Goal: Ask a question

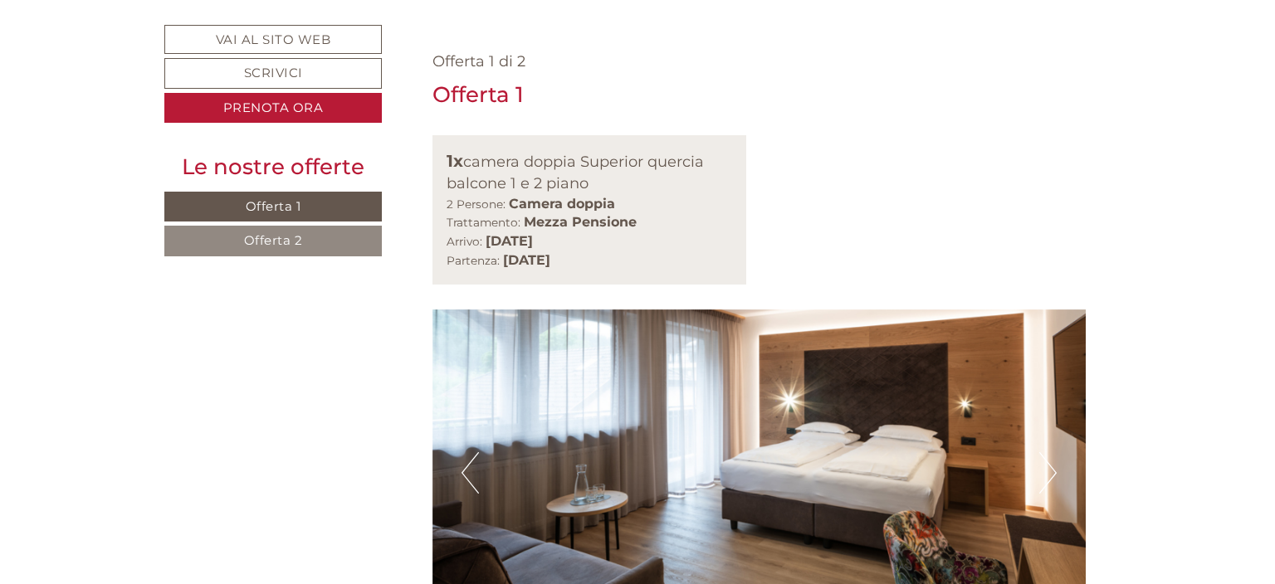
scroll to position [1052, 0]
click at [1047, 452] on button "Next" at bounding box center [1047, 472] width 17 height 41
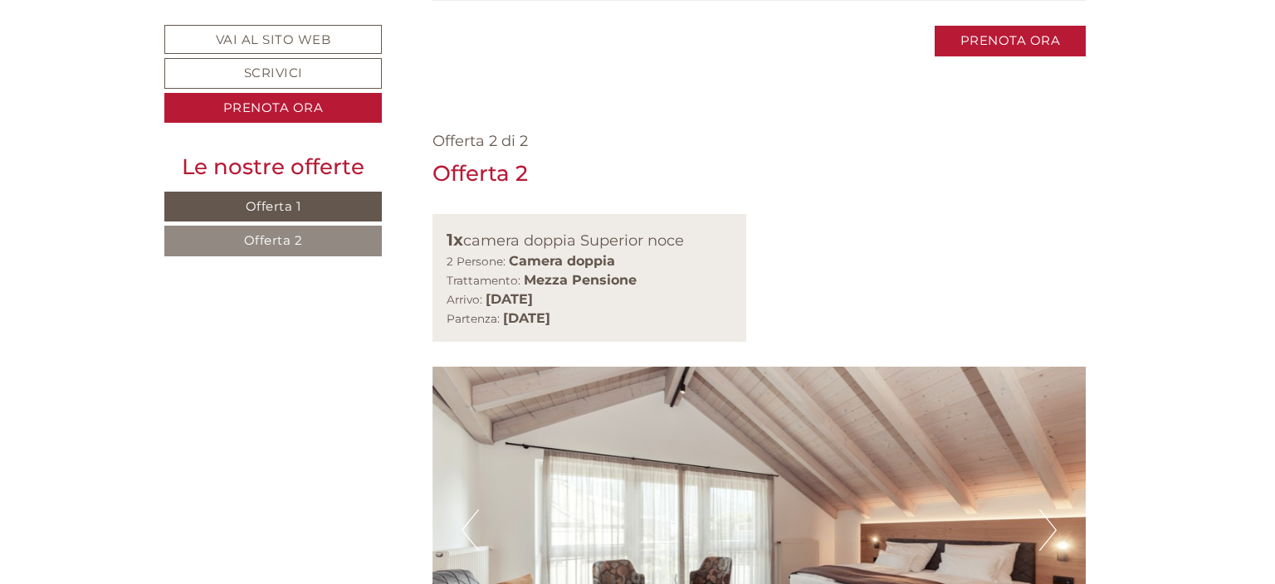
scroll to position [2366, 0]
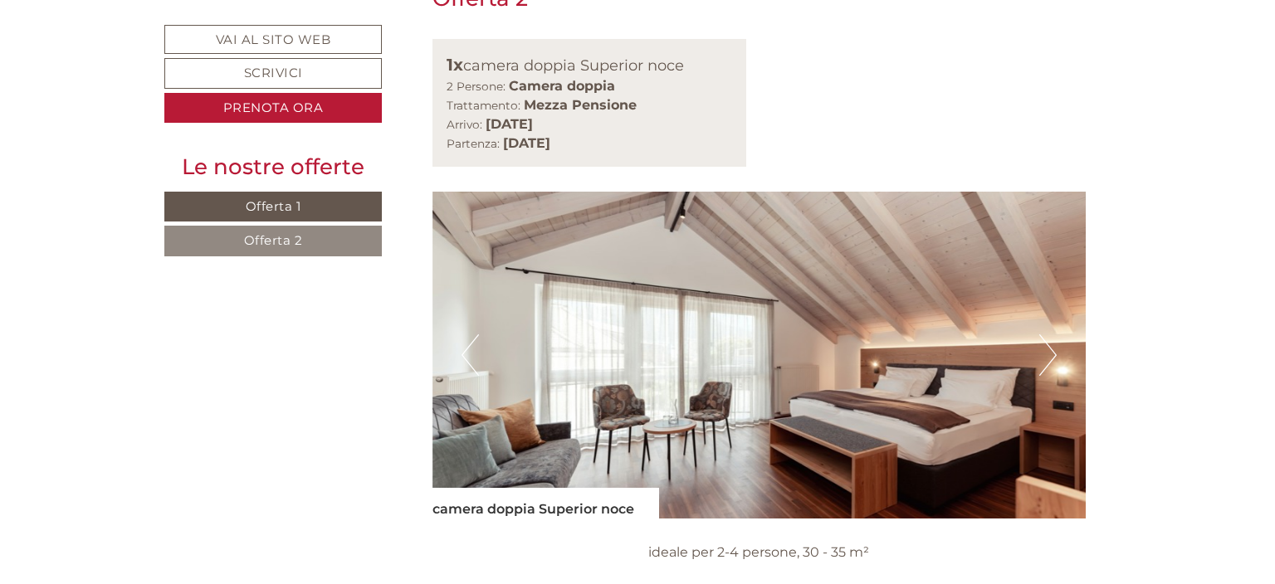
click at [1028, 192] on img at bounding box center [759, 355] width 654 height 327
click at [1046, 334] on button "Next" at bounding box center [1047, 354] width 17 height 41
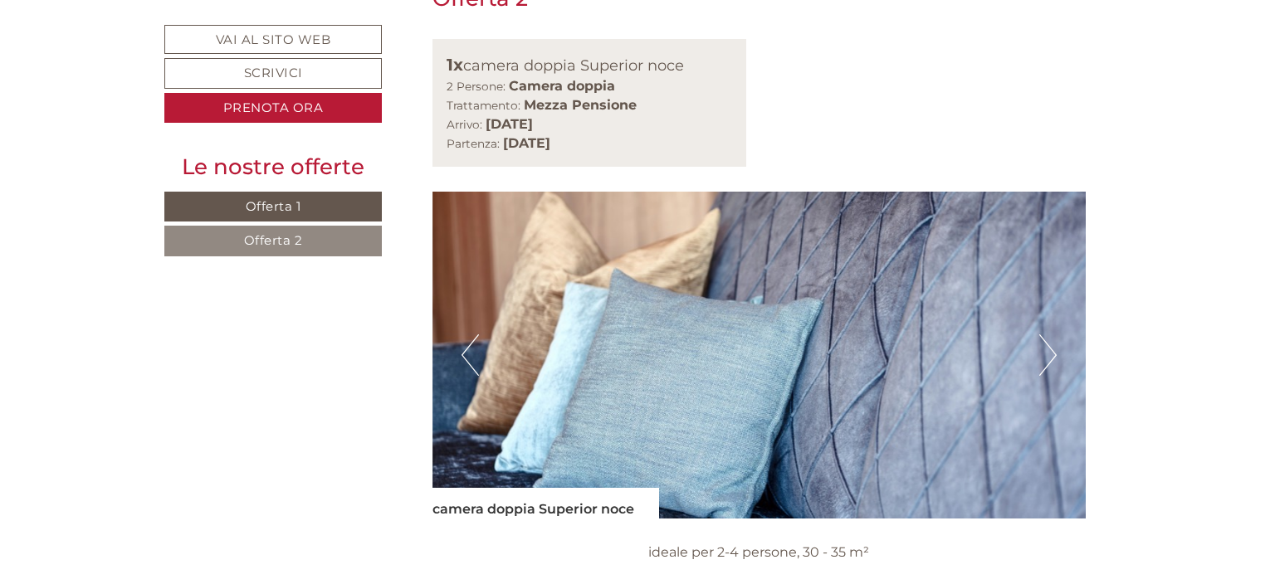
click at [1046, 334] on button "Next" at bounding box center [1047, 354] width 17 height 41
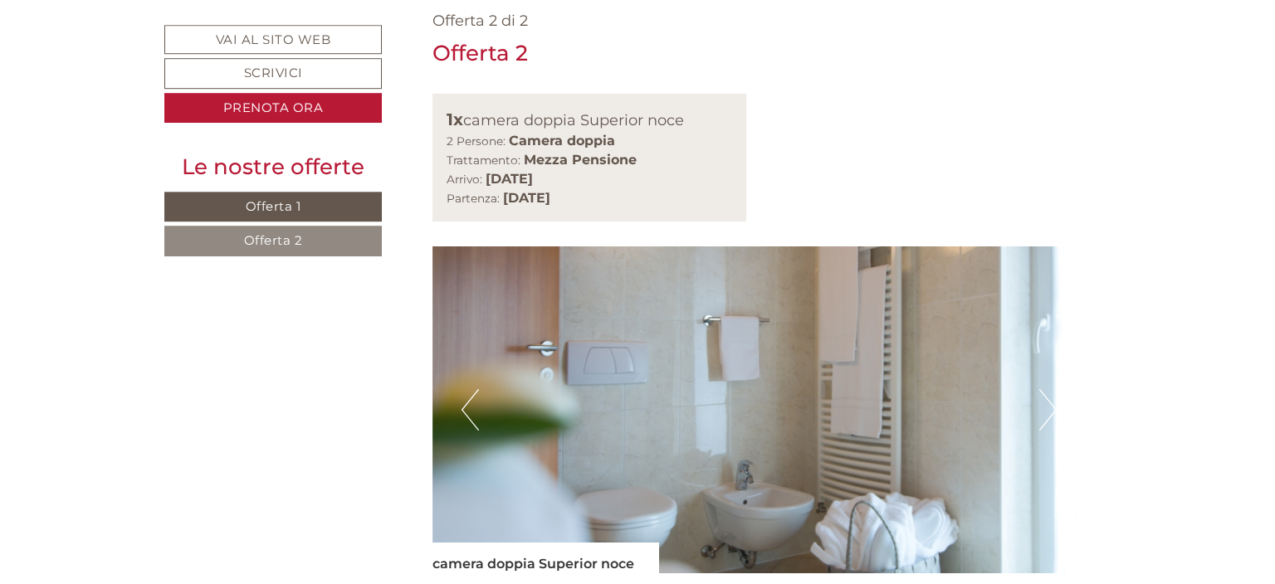
scroll to position [2278, 0]
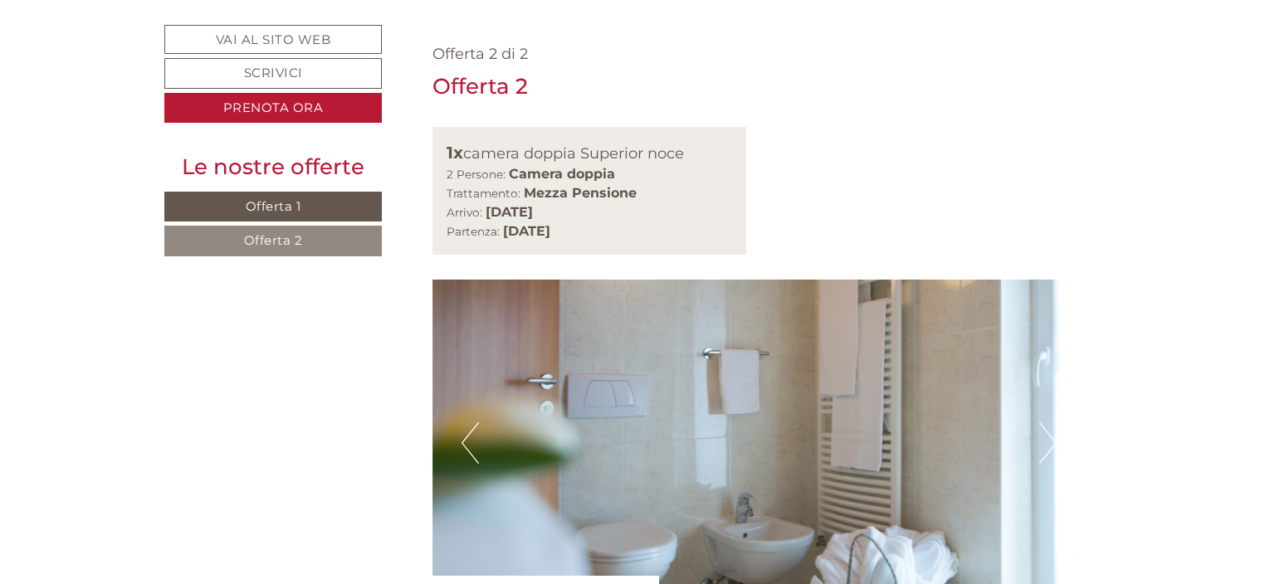
click at [1047, 422] on button "Next" at bounding box center [1047, 442] width 17 height 41
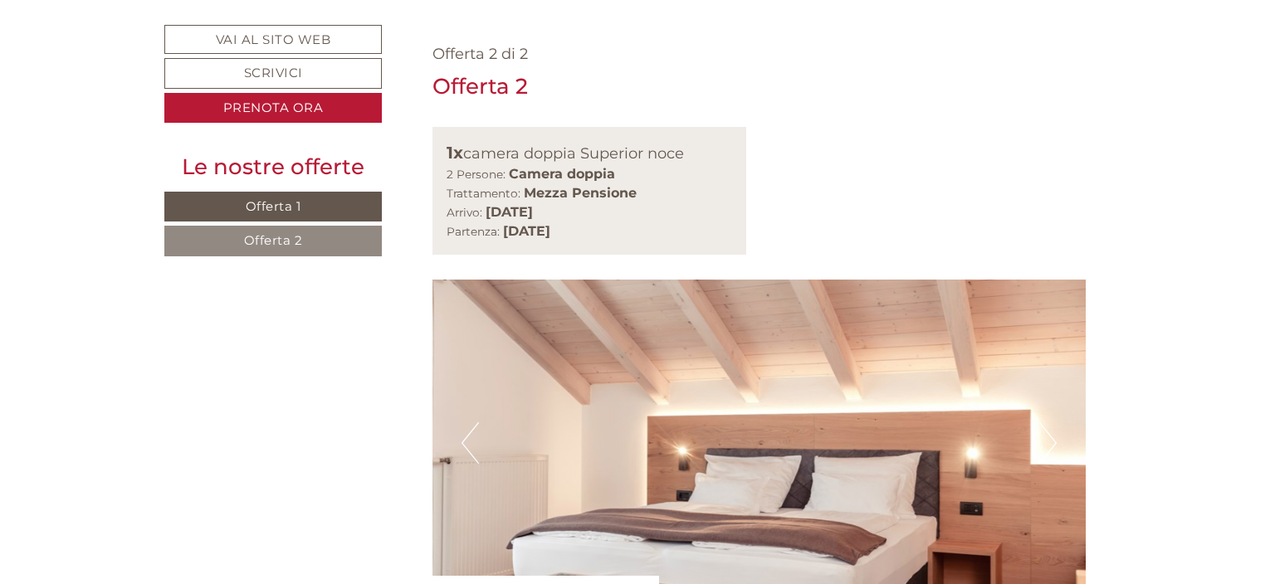
click at [1047, 422] on button "Next" at bounding box center [1047, 442] width 17 height 41
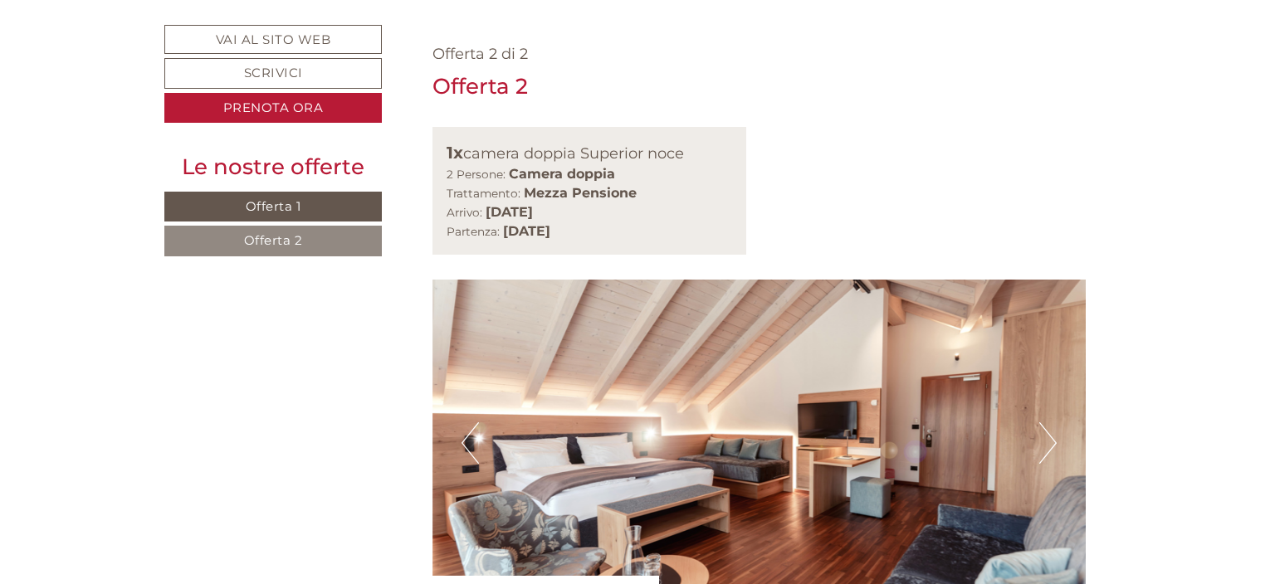
click at [1047, 422] on button "Next" at bounding box center [1047, 442] width 17 height 41
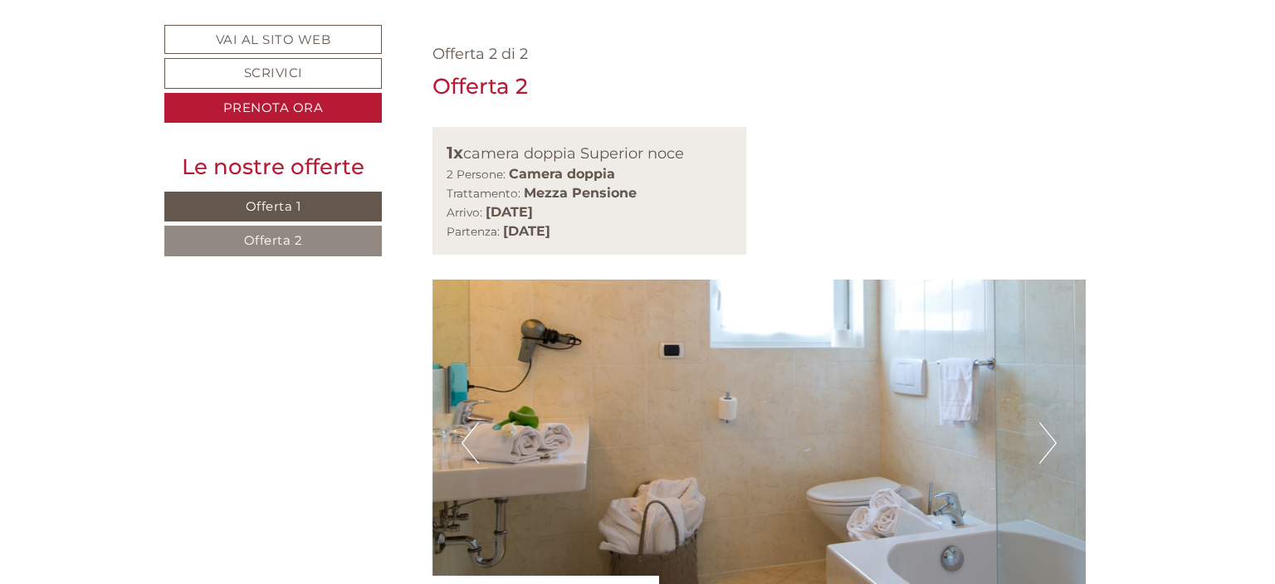
click at [1044, 422] on button "Next" at bounding box center [1047, 442] width 17 height 41
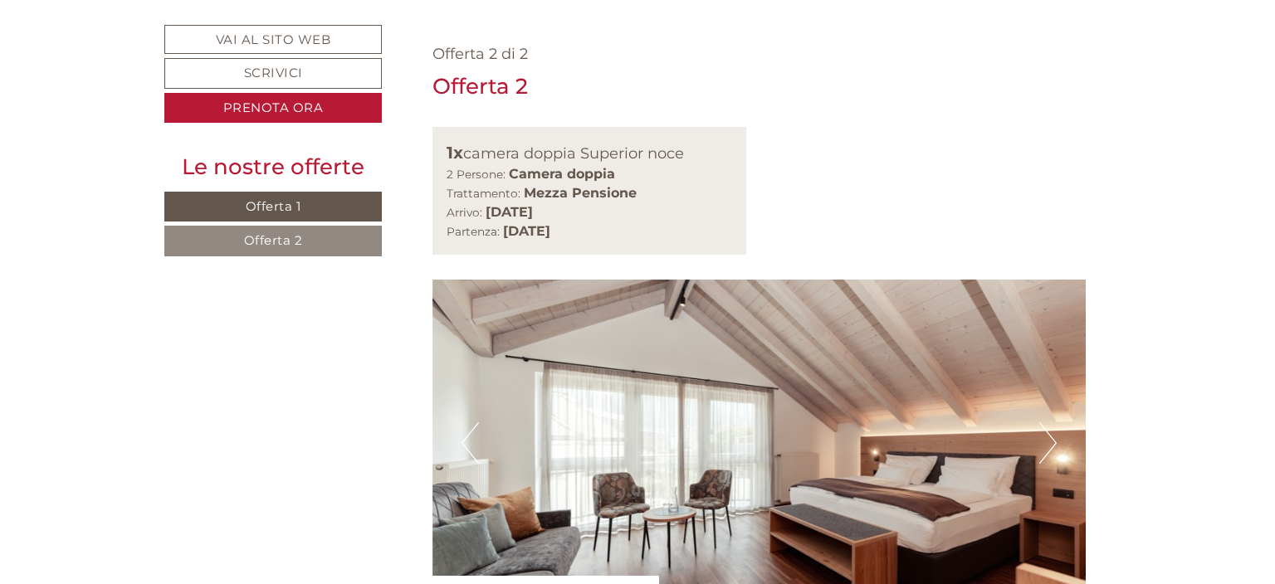
click at [1044, 422] on button "Next" at bounding box center [1047, 442] width 17 height 41
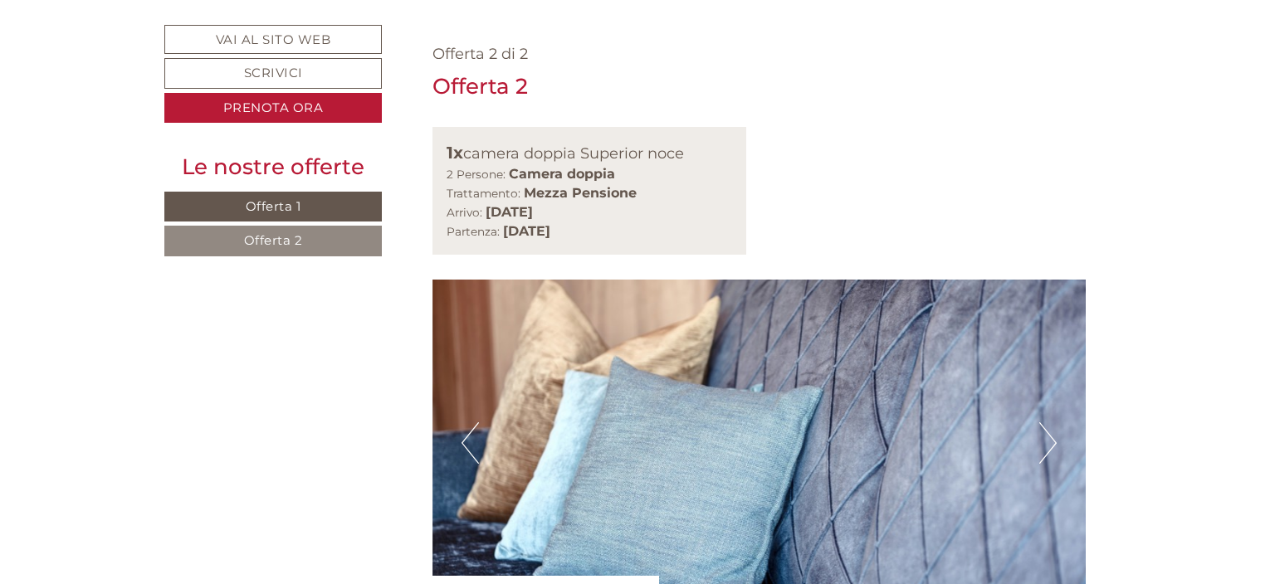
click at [1044, 422] on button "Next" at bounding box center [1047, 442] width 17 height 41
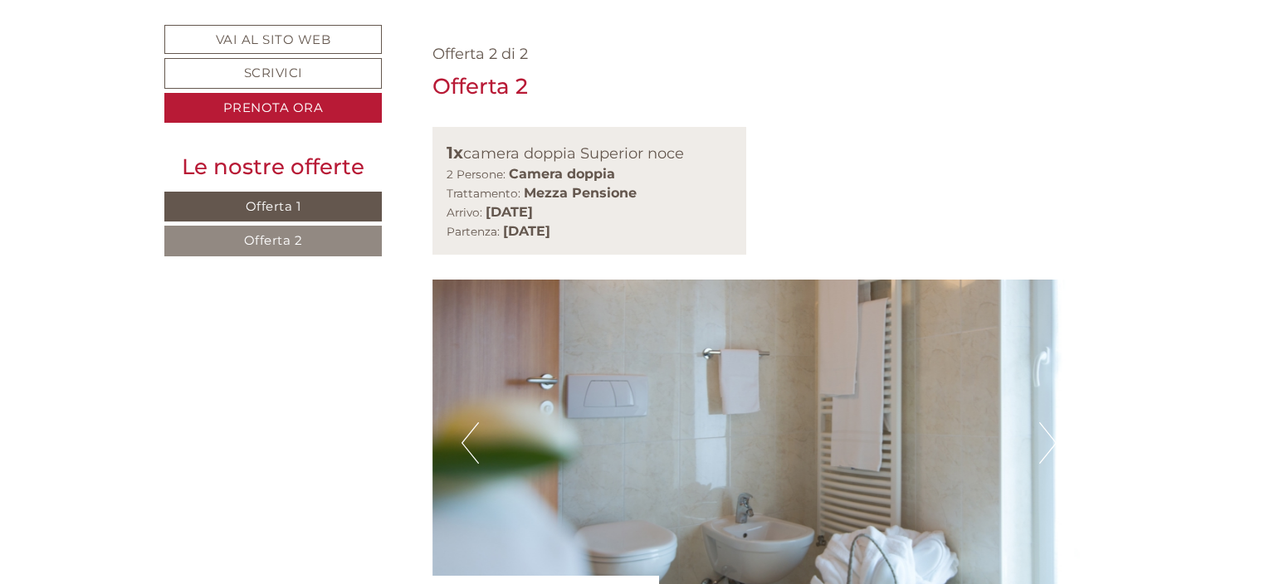
click at [1044, 422] on button "Next" at bounding box center [1047, 442] width 17 height 41
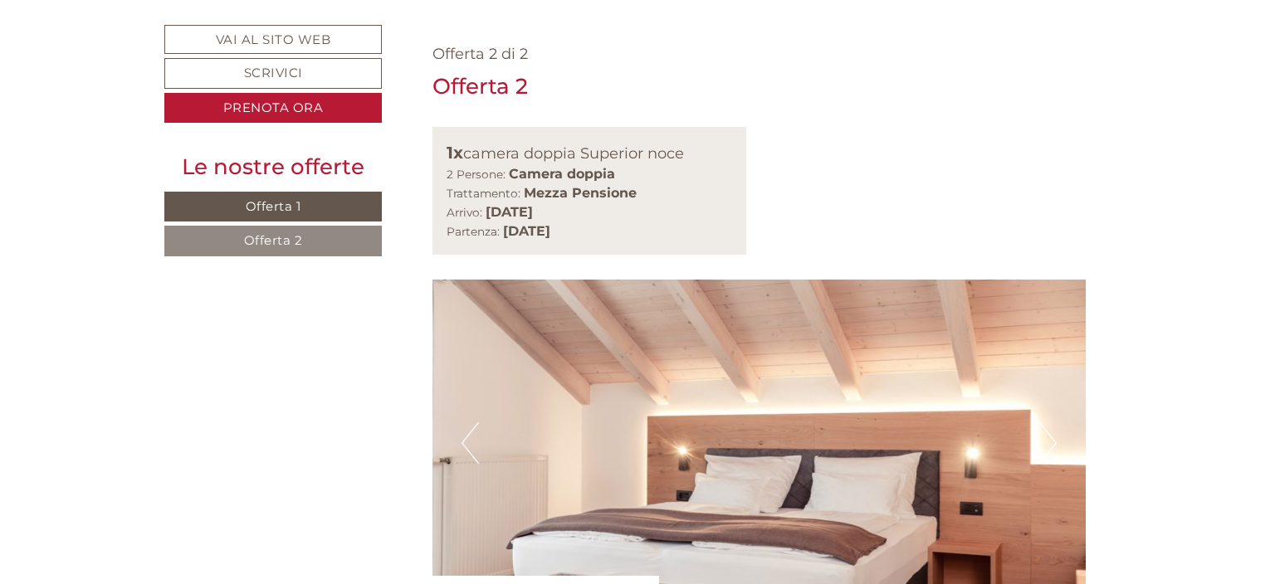
click at [1044, 422] on button "Next" at bounding box center [1047, 442] width 17 height 41
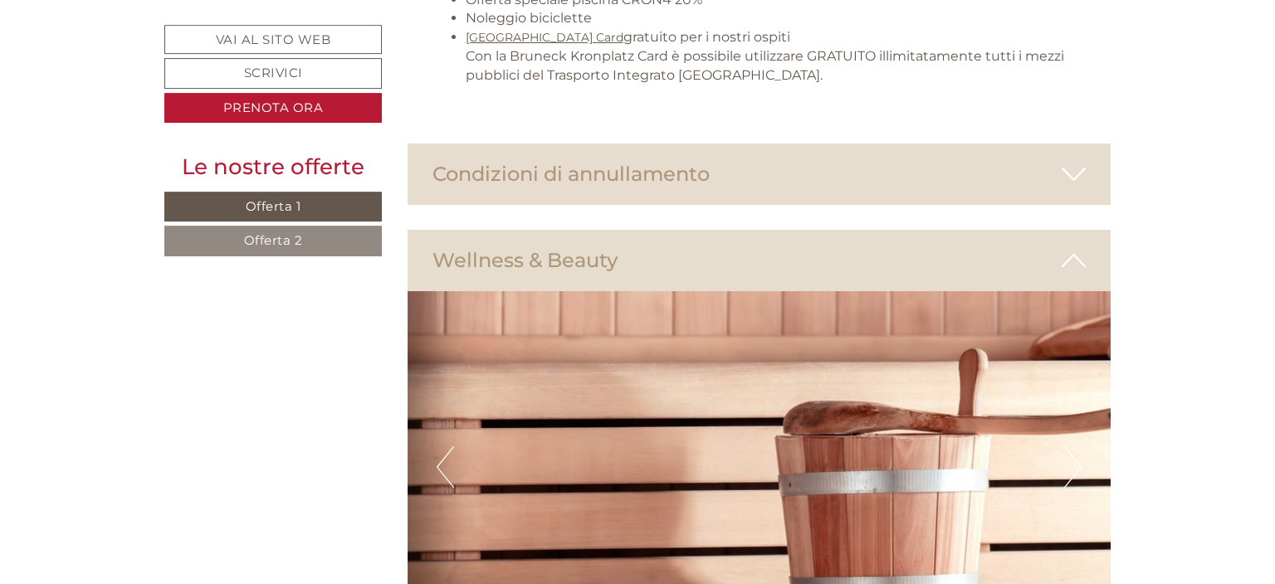
scroll to position [3856, 0]
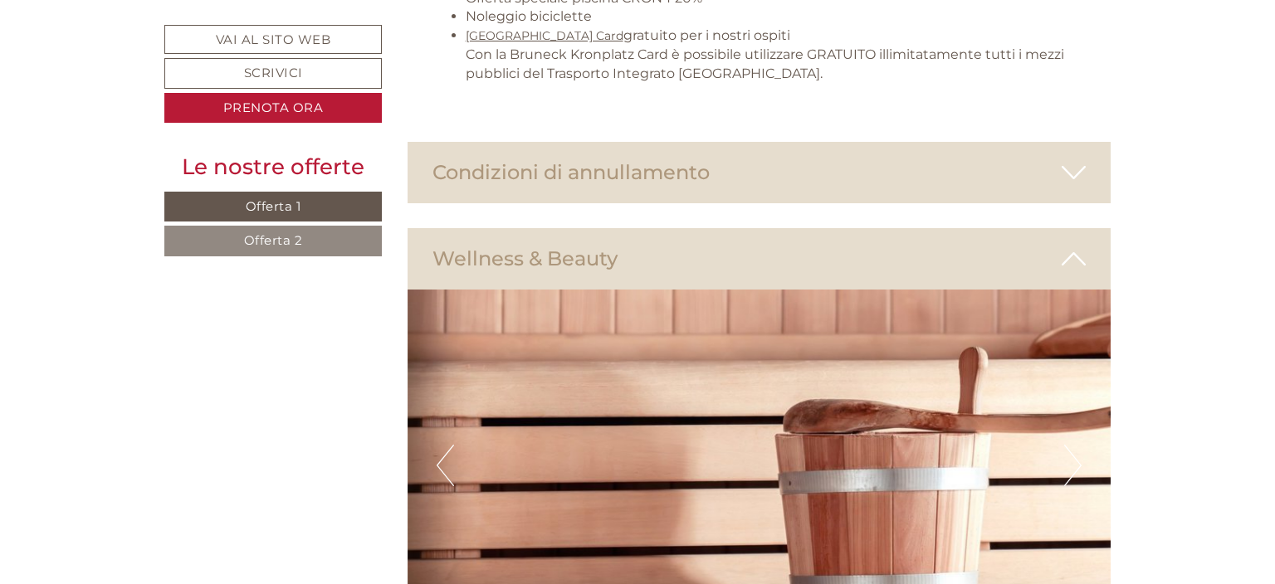
click at [1071, 445] on button "Next" at bounding box center [1072, 465] width 17 height 41
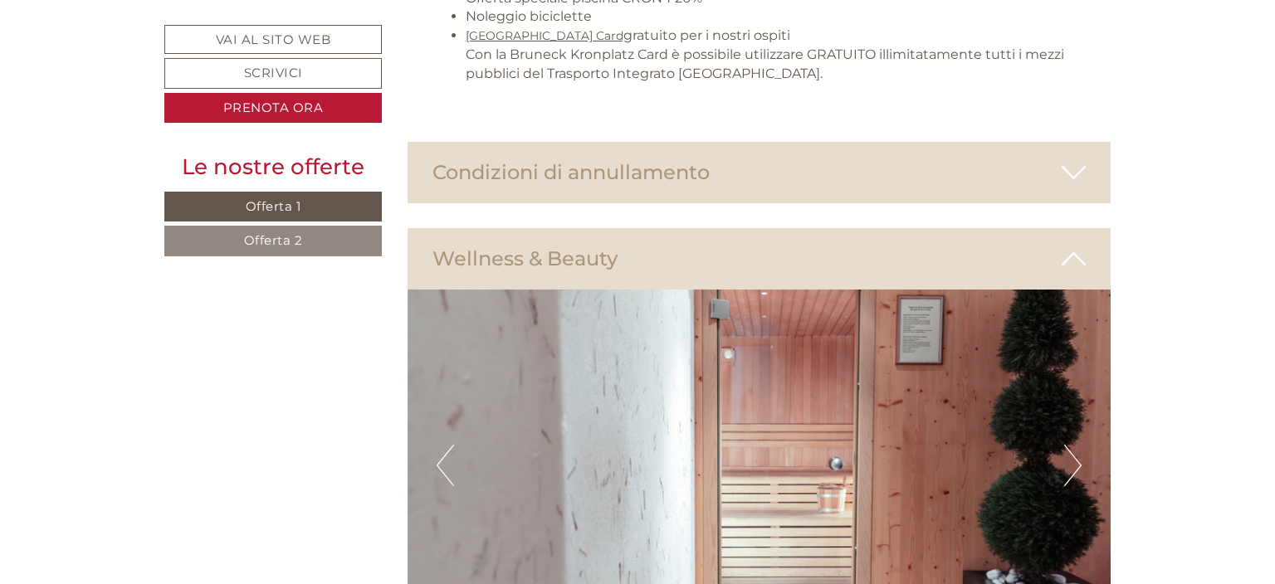
click at [1076, 445] on button "Next" at bounding box center [1072, 465] width 17 height 41
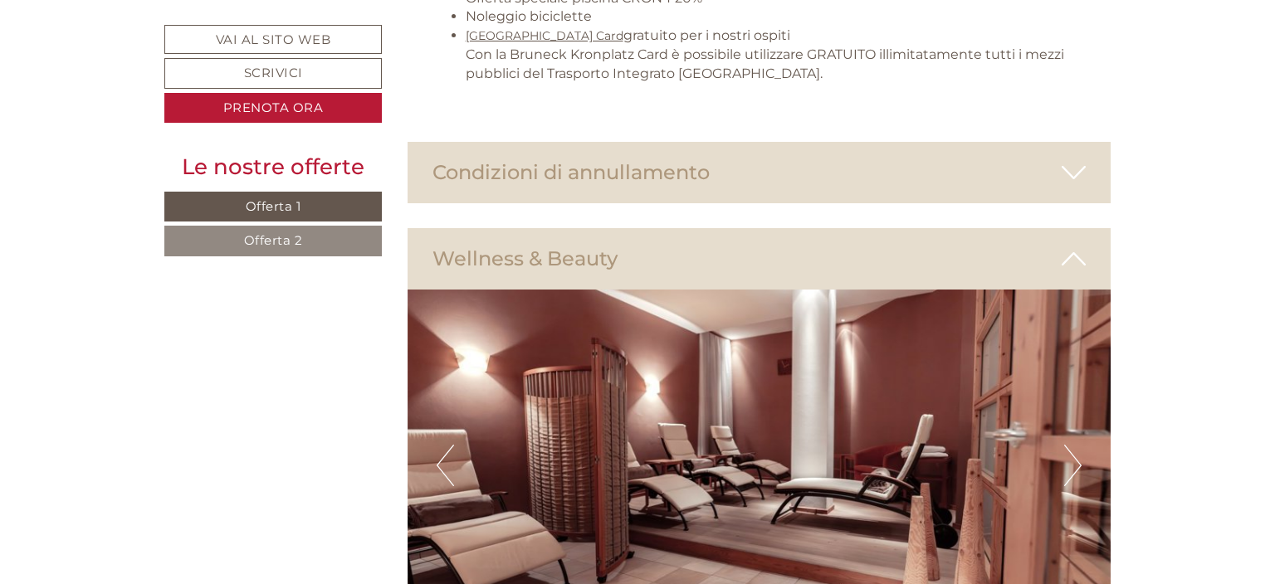
click at [1076, 445] on button "Next" at bounding box center [1072, 465] width 17 height 41
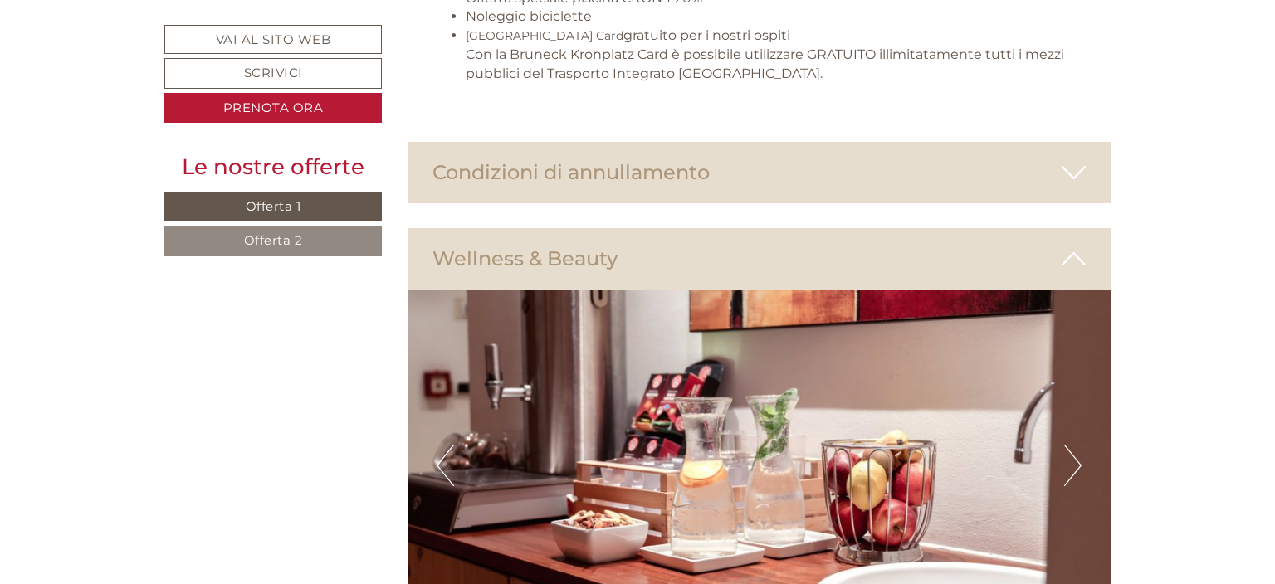
click at [1076, 445] on button "Next" at bounding box center [1072, 465] width 17 height 41
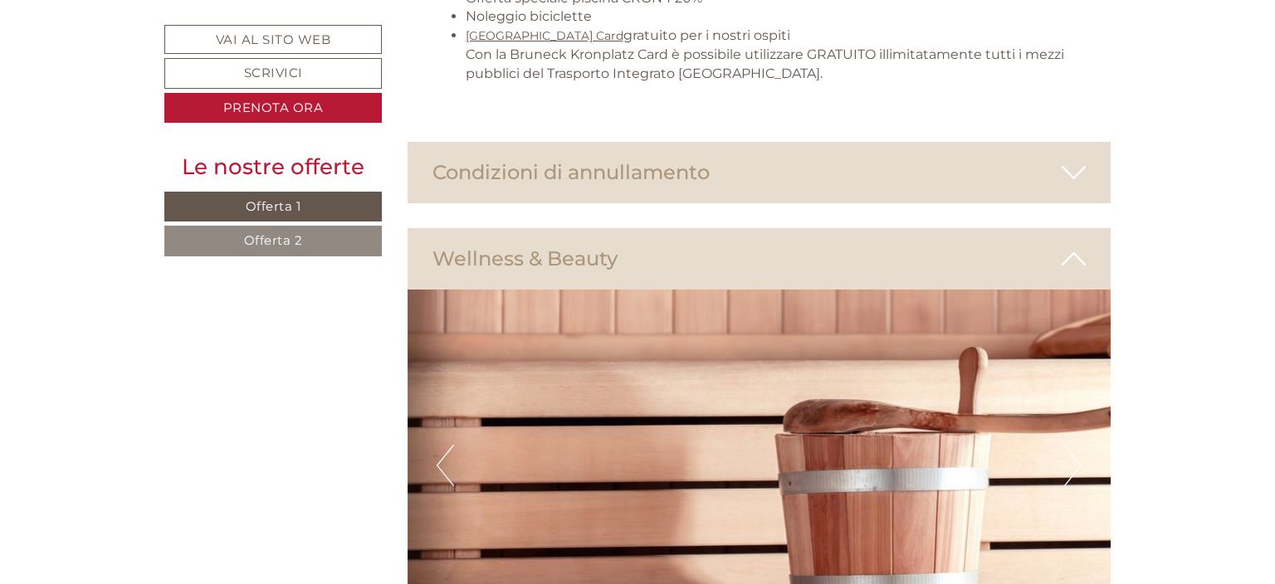
click at [1077, 445] on button "Next" at bounding box center [1072, 465] width 17 height 41
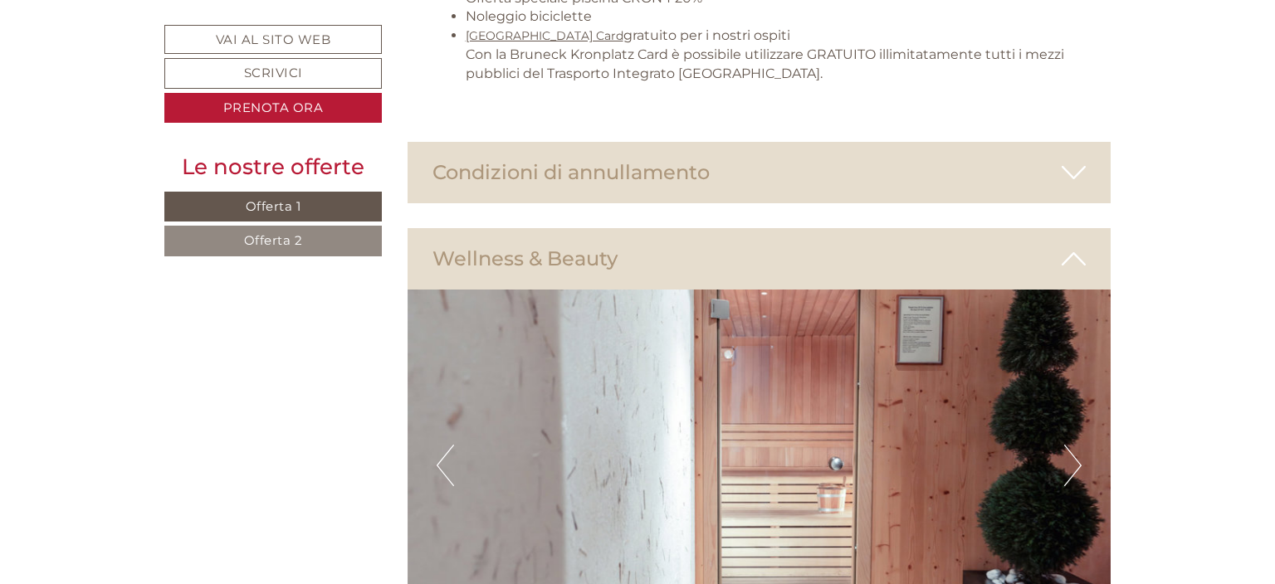
click at [1077, 445] on button "Next" at bounding box center [1072, 465] width 17 height 41
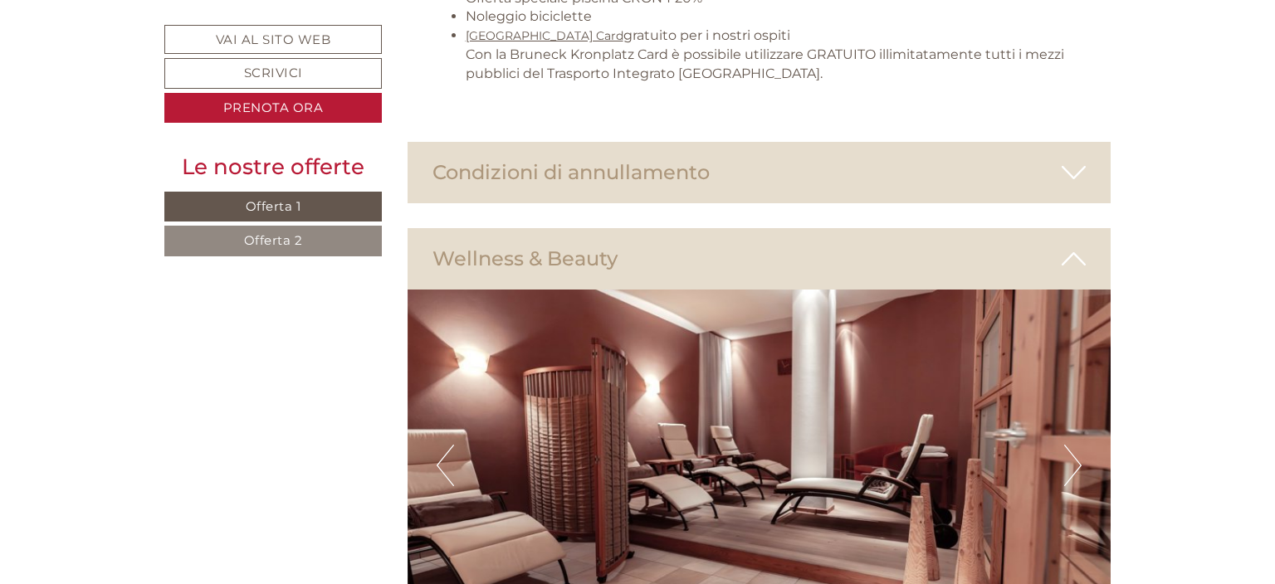
click at [1077, 445] on button "Next" at bounding box center [1072, 465] width 17 height 41
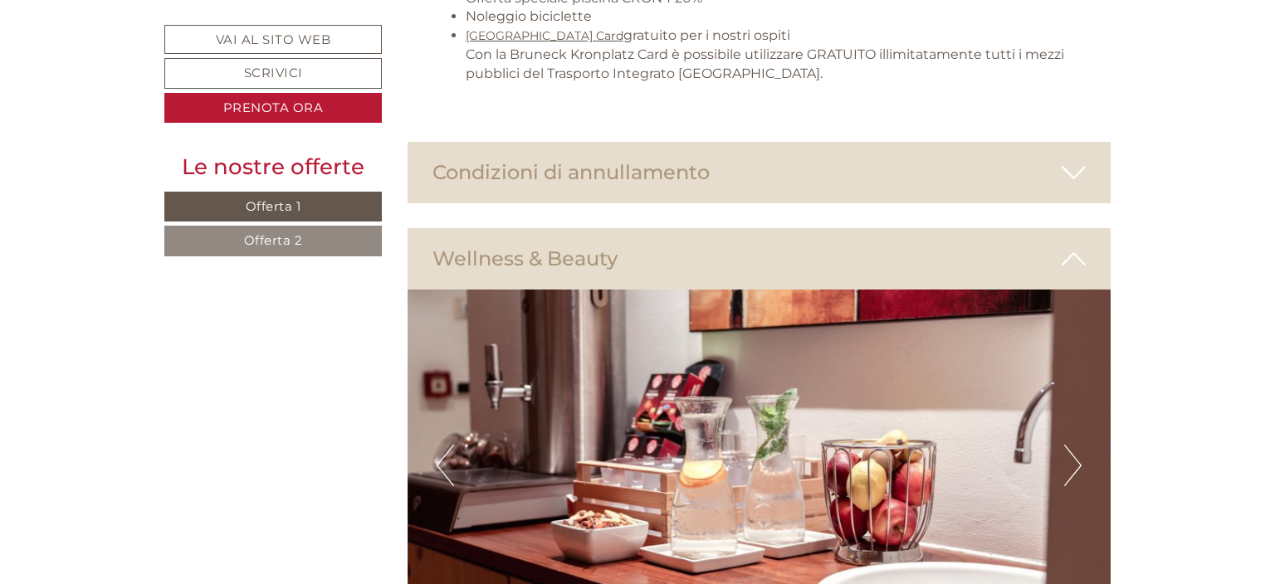
click at [1077, 445] on button "Next" at bounding box center [1072, 465] width 17 height 41
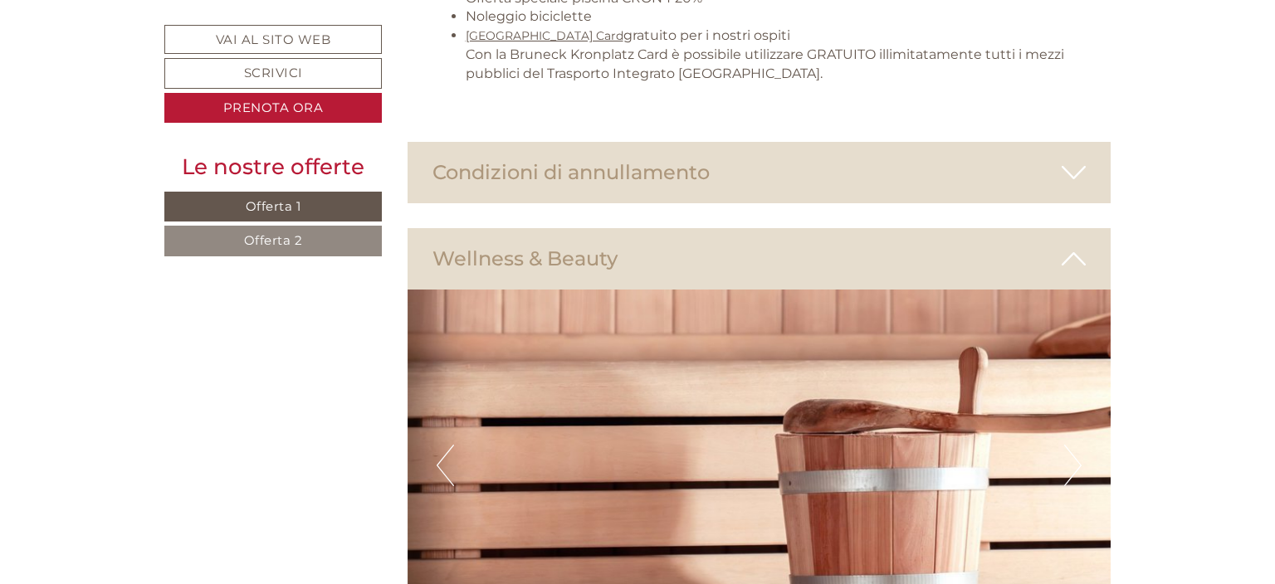
click at [1077, 445] on button "Next" at bounding box center [1072, 465] width 17 height 41
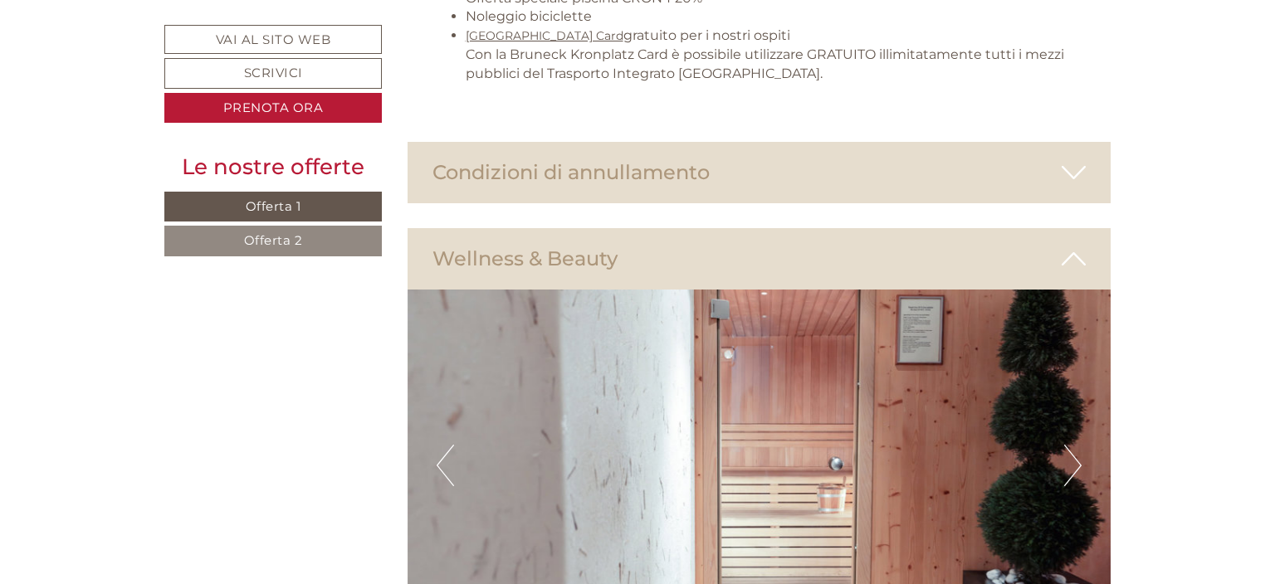
click at [1077, 445] on button "Next" at bounding box center [1072, 465] width 17 height 41
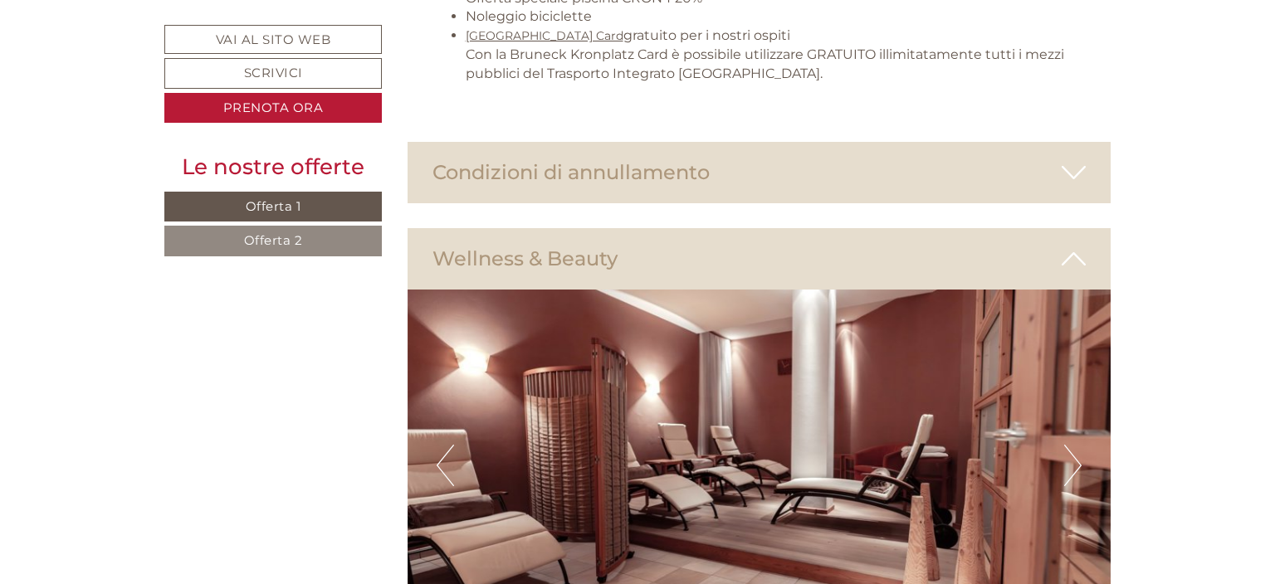
click at [1077, 445] on button "Next" at bounding box center [1072, 465] width 17 height 41
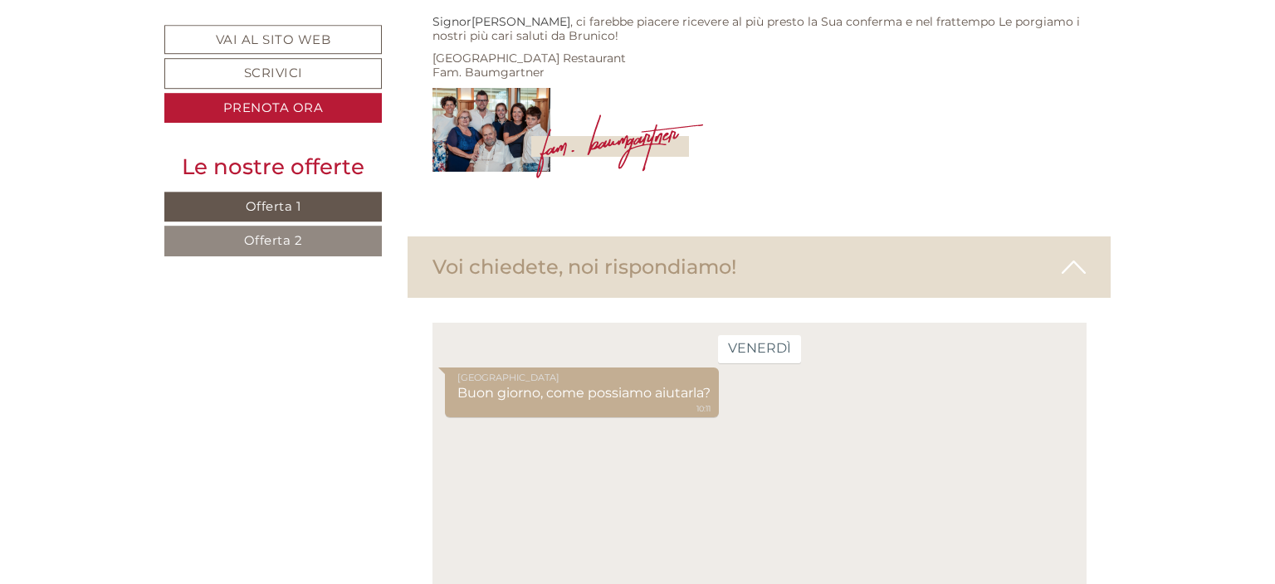
scroll to position [7012, 0]
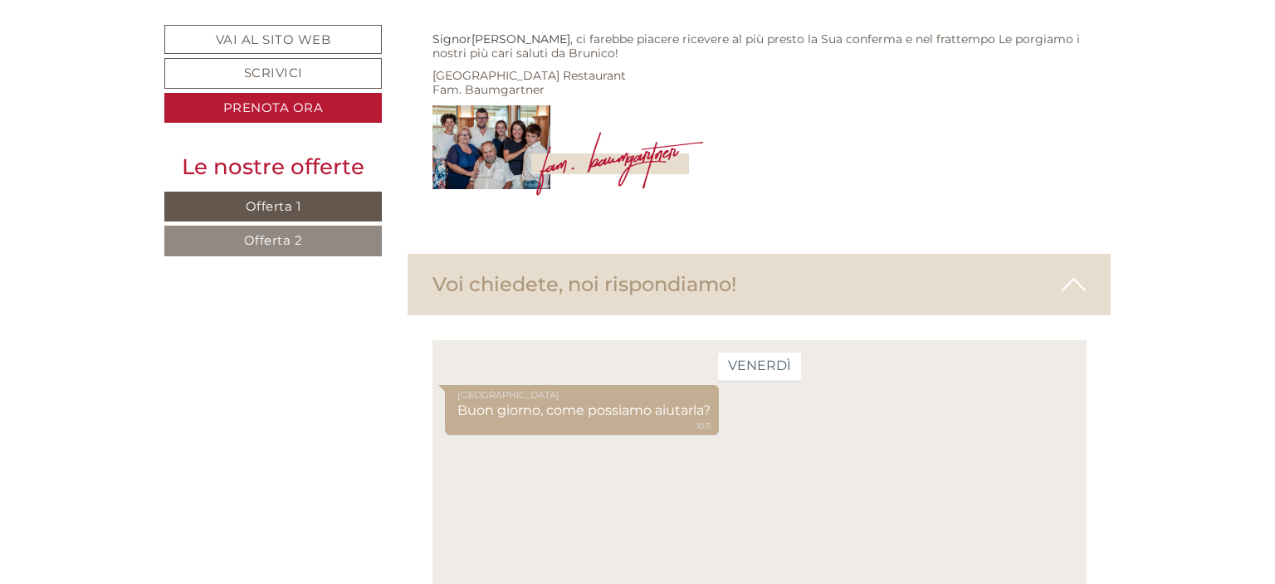
type textarea "**********"
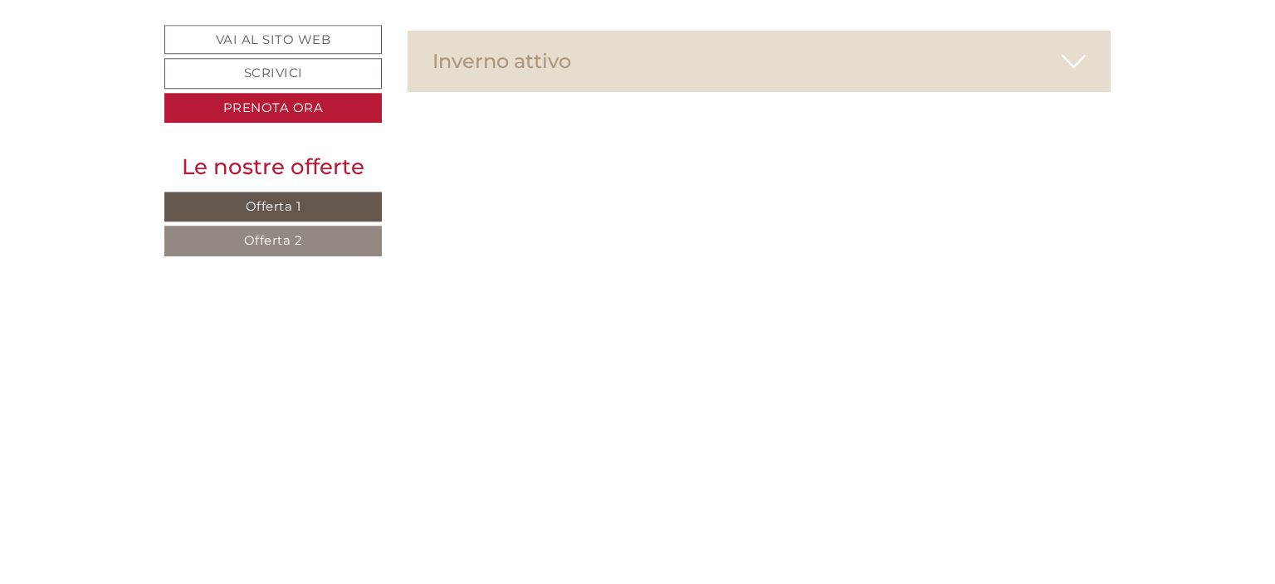
scroll to position [6222, 0]
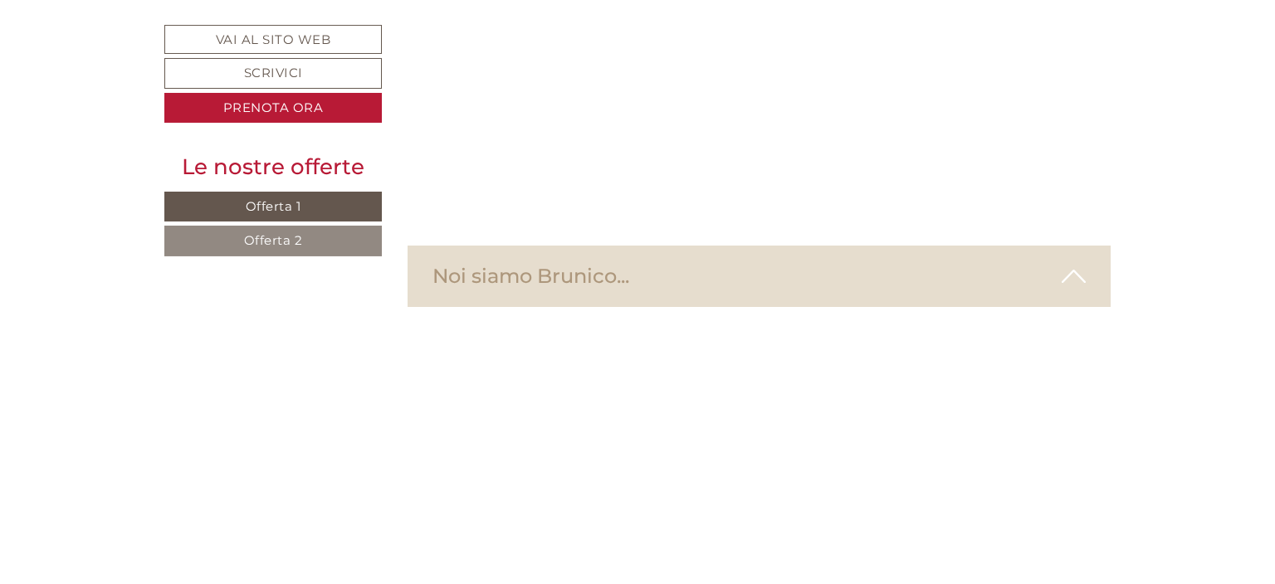
scroll to position [6661, 0]
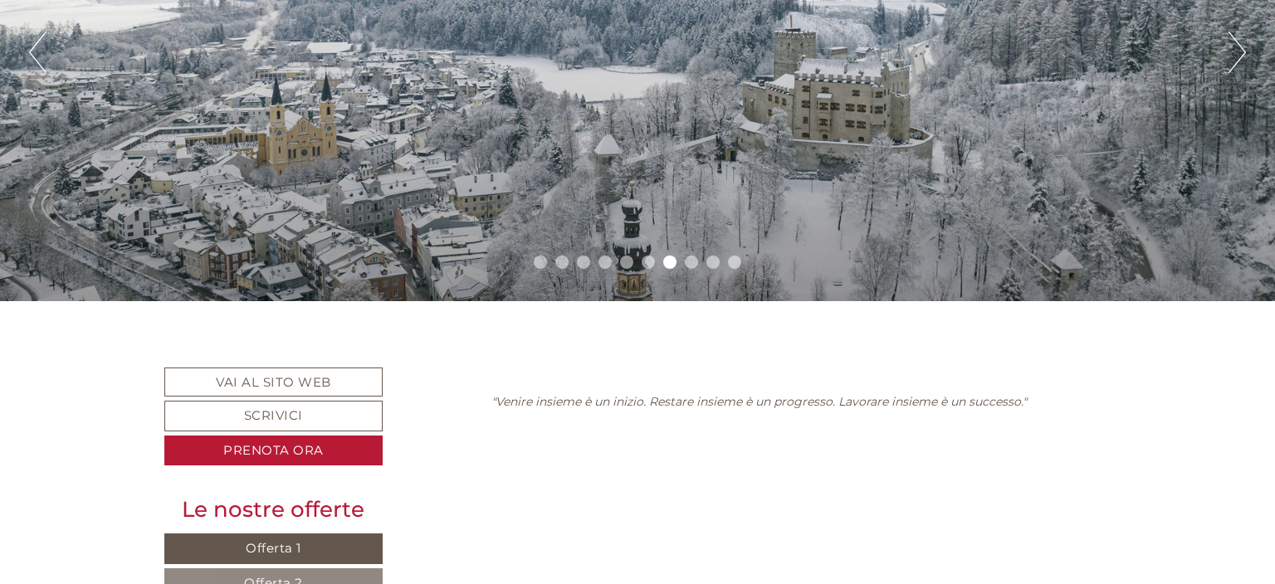
scroll to position [289, 0]
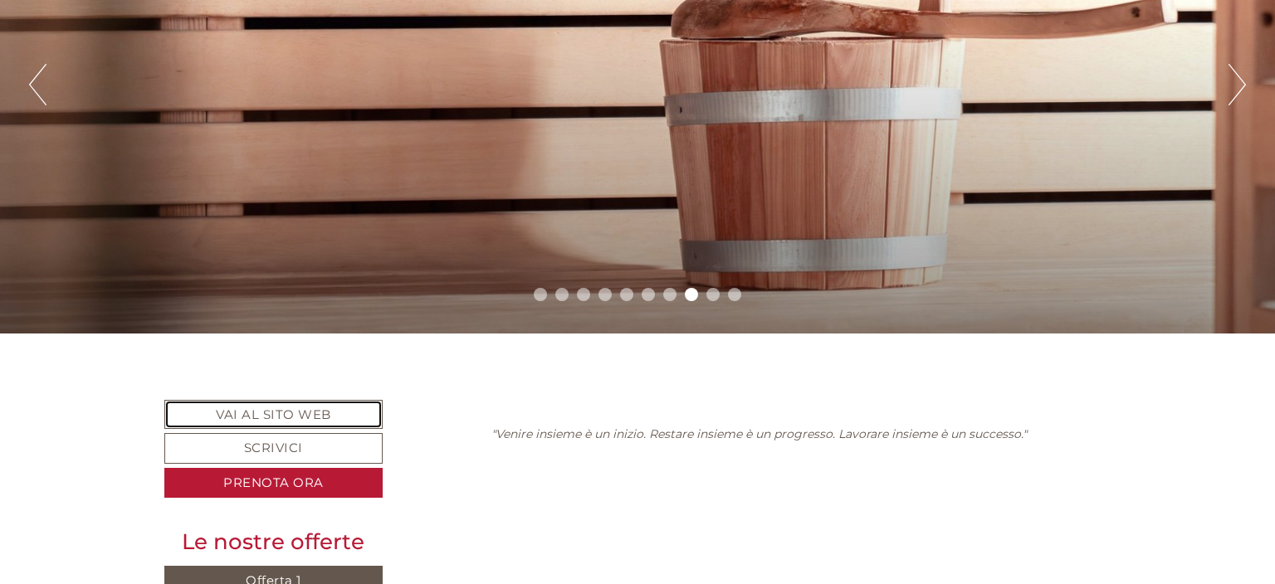
click at [300, 411] on link "Vai al sito web" at bounding box center [273, 414] width 218 height 29
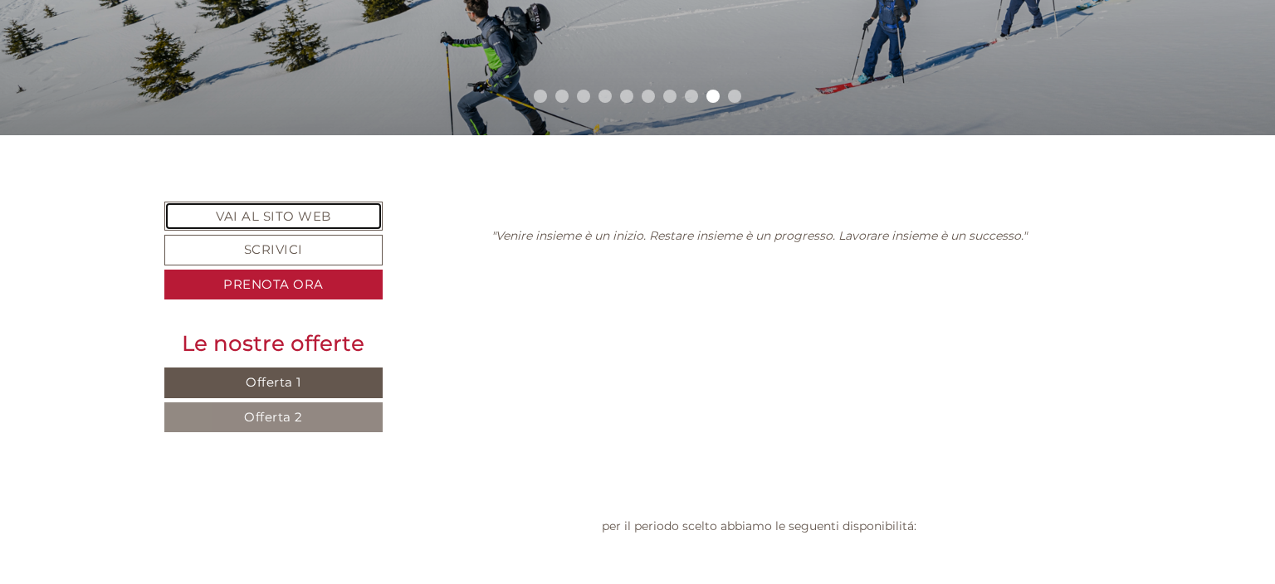
scroll to position [224, 0]
